Goal: Find contact information: Find contact information

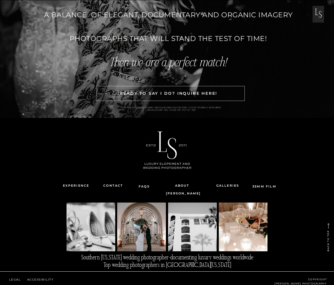
scroll to position [1735, 0]
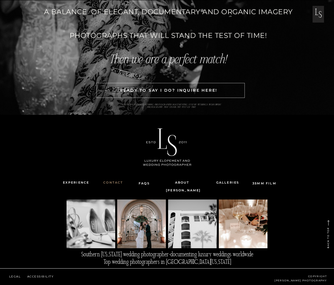
click at [108, 182] on nav "Contact" at bounding box center [113, 183] width 28 height 8
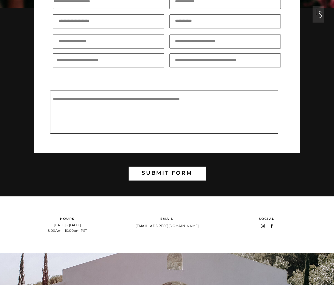
scroll to position [145, 0]
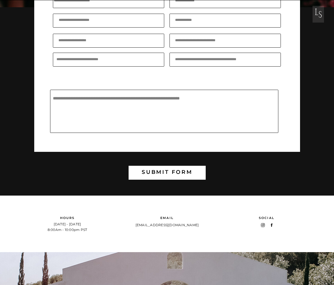
drag, startPoint x: 211, startPoint y: 224, endPoint x: 213, endPoint y: 227, distance: 3.4
click at [206, 225] on div "s L s L submit form Thanks so much for reaching out. We'll be in touch within 1…" at bounding box center [167, 195] width 334 height 681
drag, startPoint x: 204, startPoint y: 227, endPoint x: 194, endPoint y: 227, distance: 10.0
click at [194, 227] on div "s L s L submit form Thanks so much for reaching out. We'll be in touch within 1…" at bounding box center [167, 195] width 334 height 681
drag, startPoint x: 153, startPoint y: 234, endPoint x: 138, endPoint y: 233, distance: 14.8
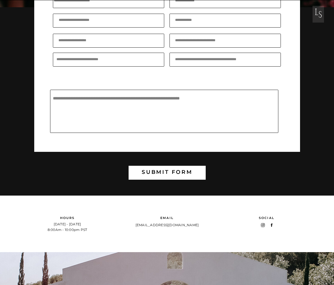
click at [153, 234] on div "s L s L submit form Thanks so much for reaching out. We'll be in touch within 1…" at bounding box center [167, 195] width 334 height 681
click at [172, 225] on p "[EMAIL_ADDRESS][DOMAIN_NAME]" at bounding box center [167, 225] width 77 height 6
drag, startPoint x: 183, startPoint y: 225, endPoint x: 157, endPoint y: 8, distance: 218.5
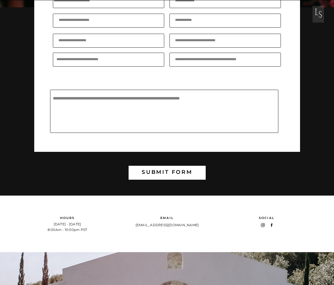
click at [0, 0] on div "s L s L submit form Thanks so much for reaching out. We'll be in touch within 1…" at bounding box center [167, 195] width 334 height 681
